Goal: Transaction & Acquisition: Purchase product/service

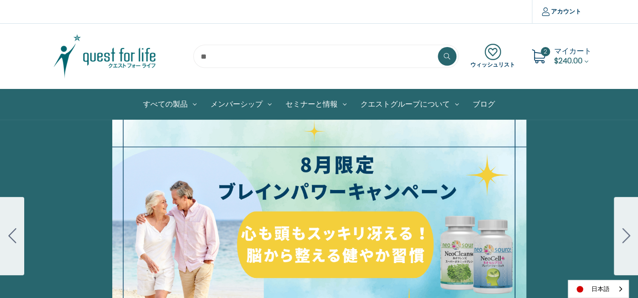
click at [562, 53] on span "マイカート" at bounding box center [573, 51] width 37 height 11
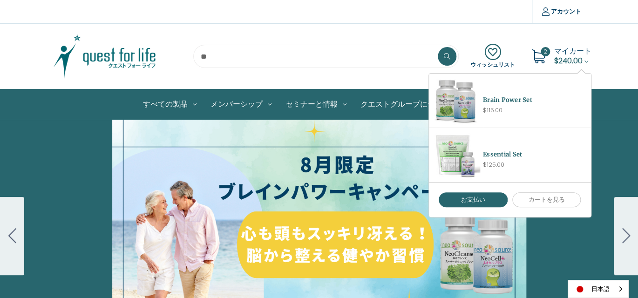
click at [563, 55] on span "$240.00" at bounding box center [569, 60] width 28 height 11
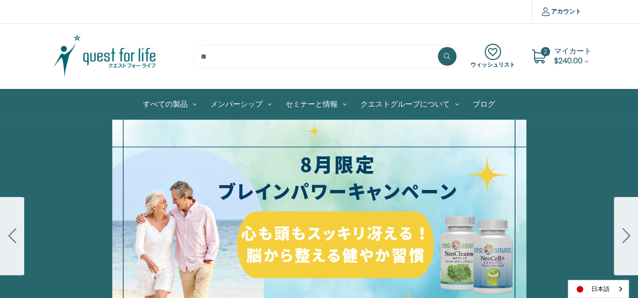
drag, startPoint x: 557, startPoint y: 56, endPoint x: 558, endPoint y: 69, distance: 13.1
click at [557, 55] on span "$240.00" at bounding box center [569, 60] width 28 height 11
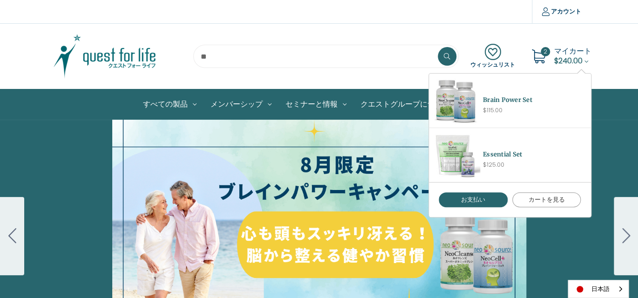
click at [553, 198] on link "カートを見る" at bounding box center [547, 199] width 69 height 15
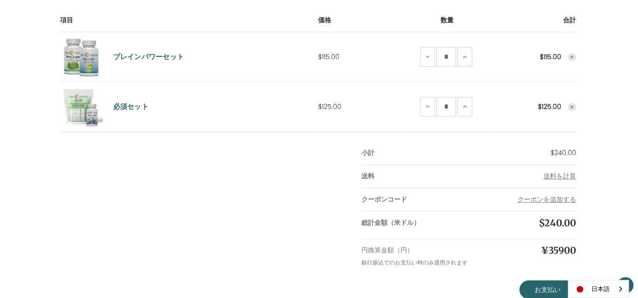
scroll to position [186, 0]
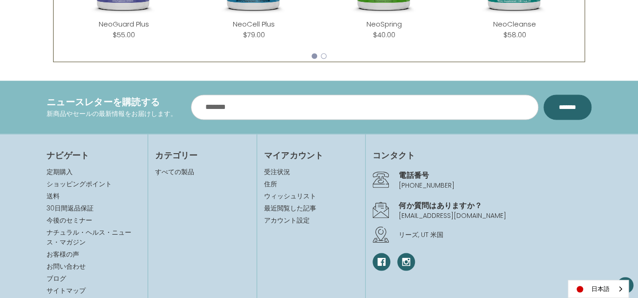
scroll to position [606, 0]
